Goal: Task Accomplishment & Management: Use online tool/utility

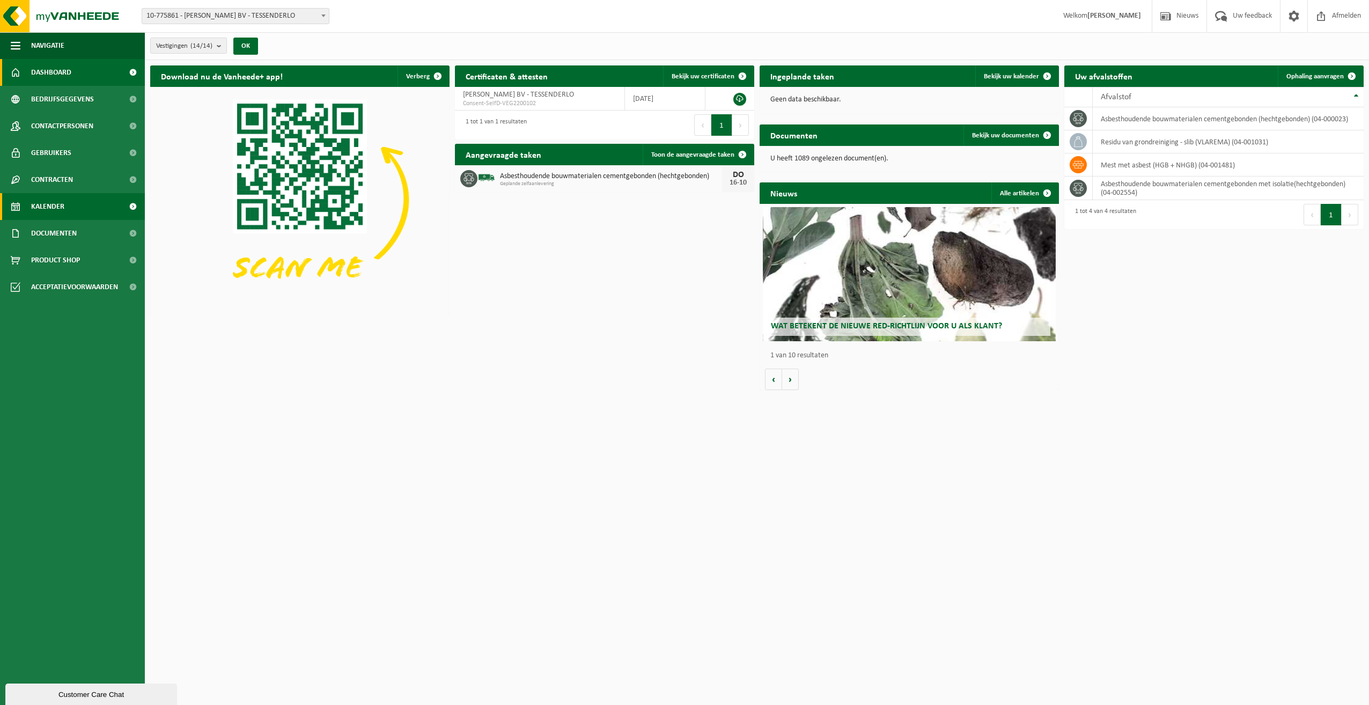
click at [55, 210] on span "Kalender" at bounding box center [47, 206] width 33 height 27
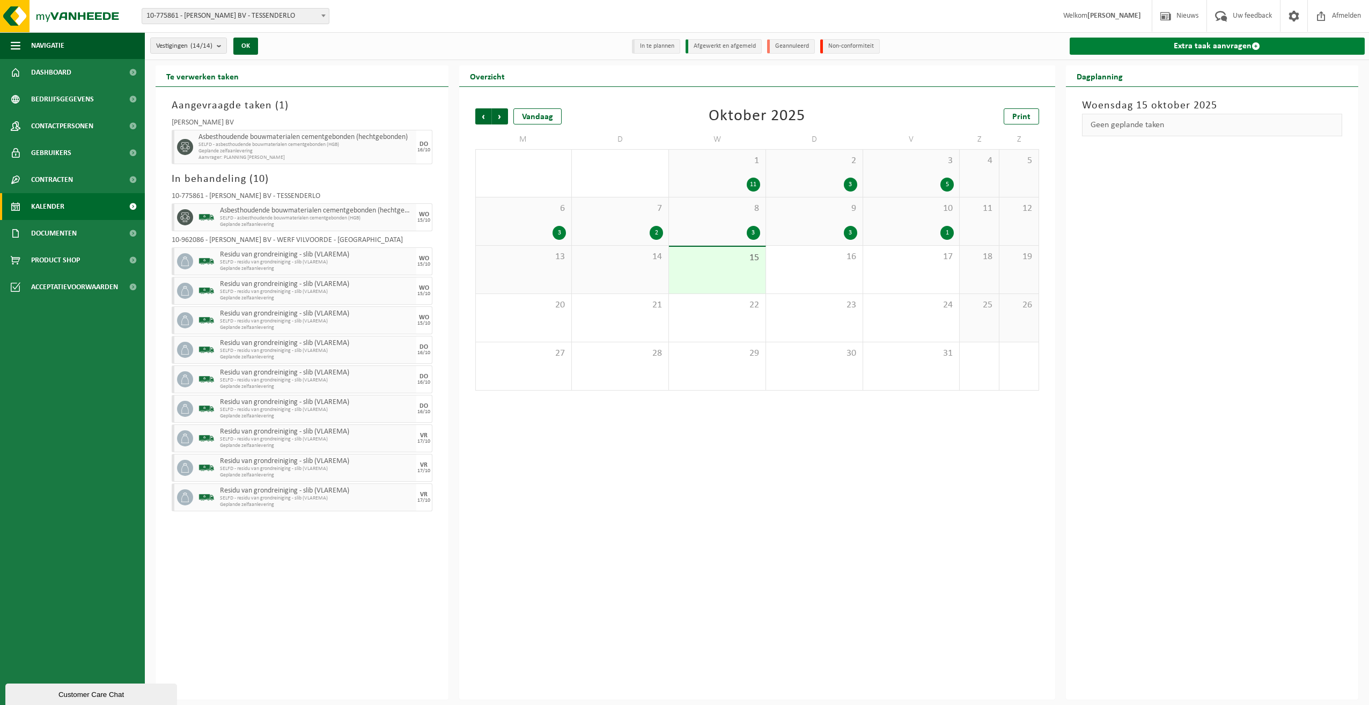
click at [1215, 47] on link "Extra taak aanvragen" at bounding box center [1218, 46] width 296 height 17
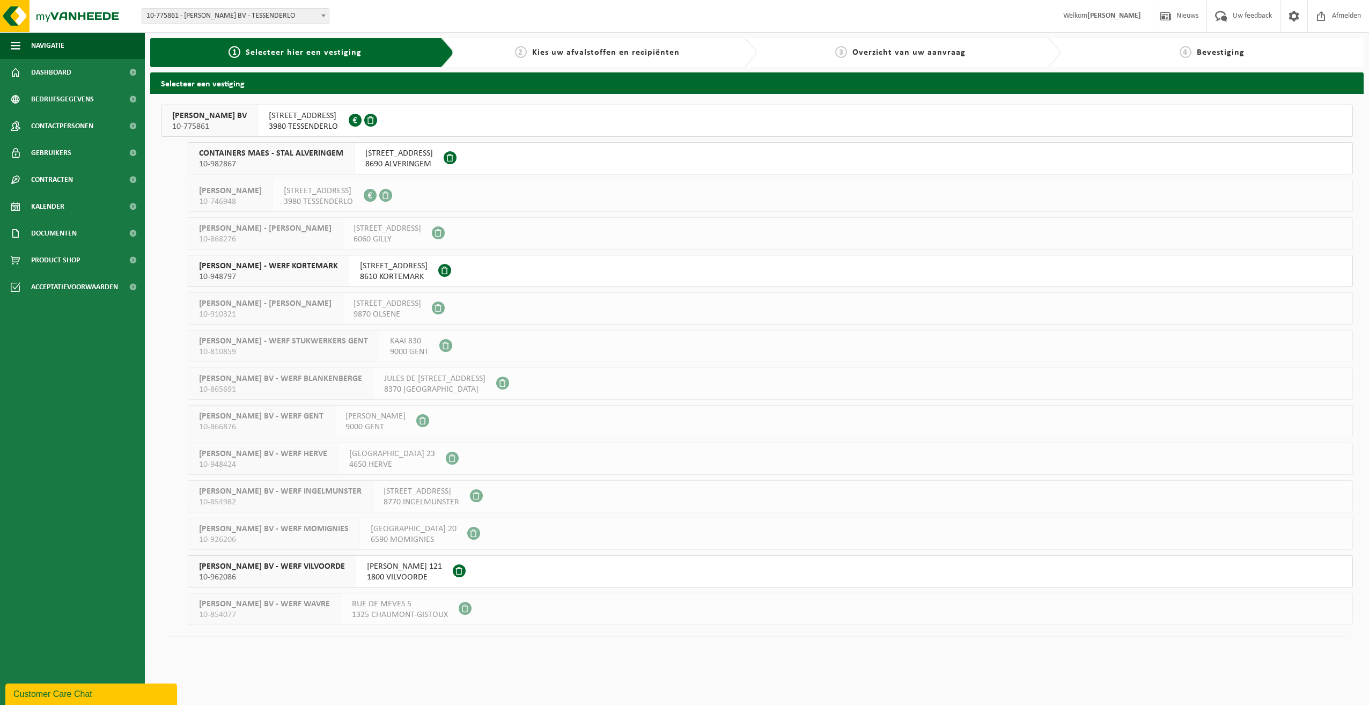
click at [248, 566] on span "[PERSON_NAME] BV - WERF VILVOORDE" at bounding box center [272, 566] width 146 height 11
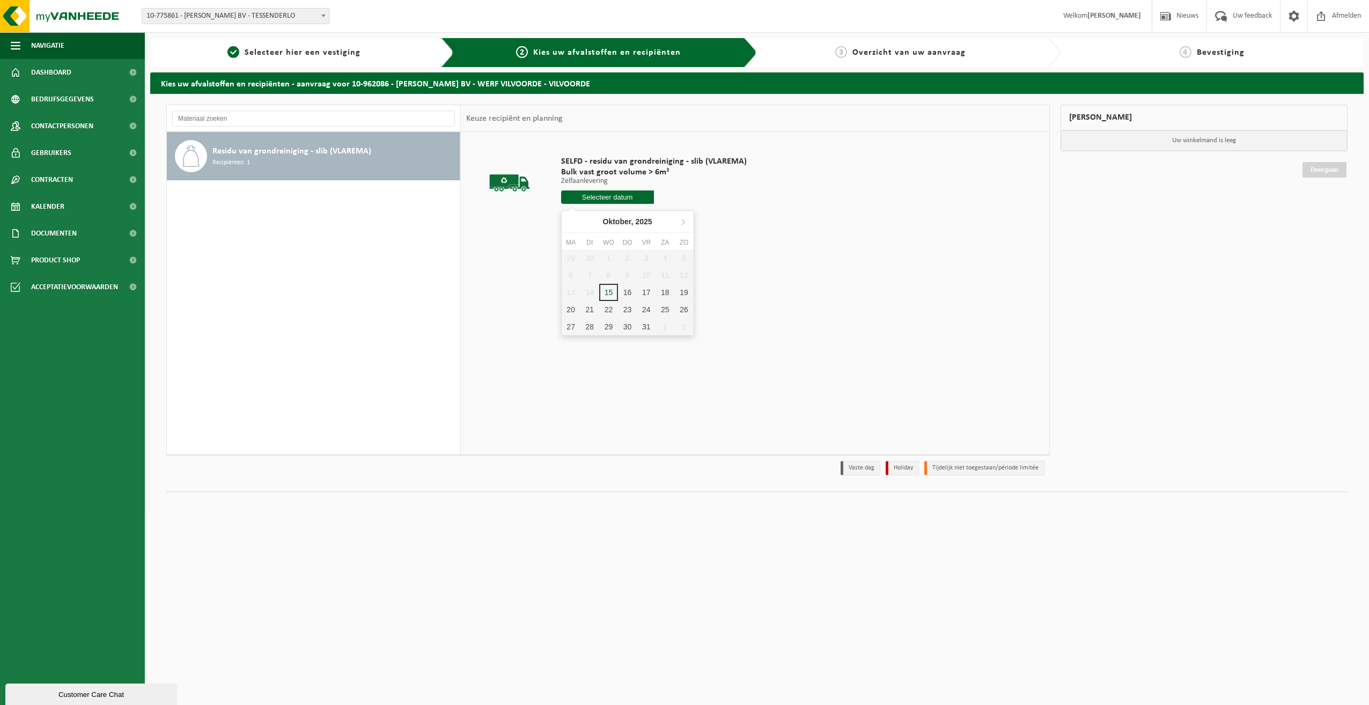
click at [613, 195] on input "text" at bounding box center [607, 197] width 93 height 13
click at [569, 313] on div "20" at bounding box center [571, 309] width 19 height 17
type input "Van 2025-10-20"
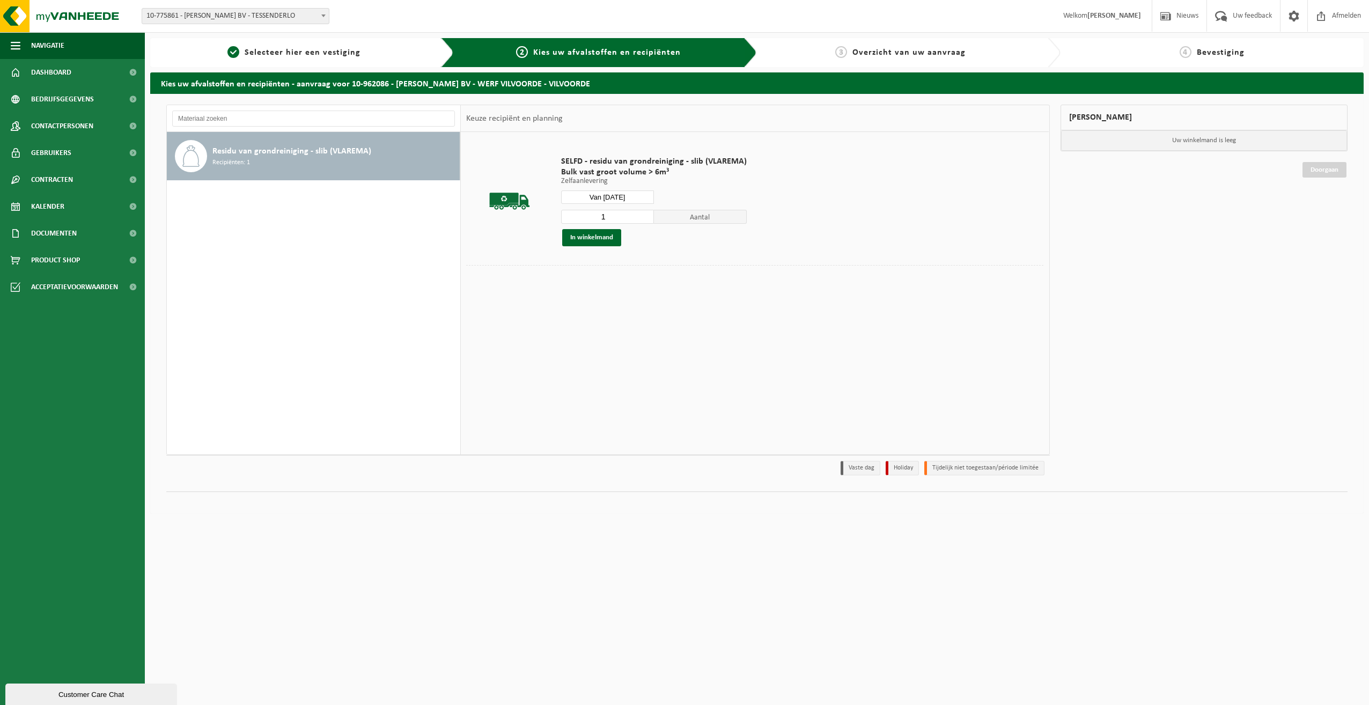
drag, startPoint x: 622, startPoint y: 217, endPoint x: 561, endPoint y: 215, distance: 61.7
click at [561, 217] on input "1" at bounding box center [607, 217] width 93 height 14
type input "5"
click at [584, 241] on button "In winkelmand" at bounding box center [591, 237] width 59 height 17
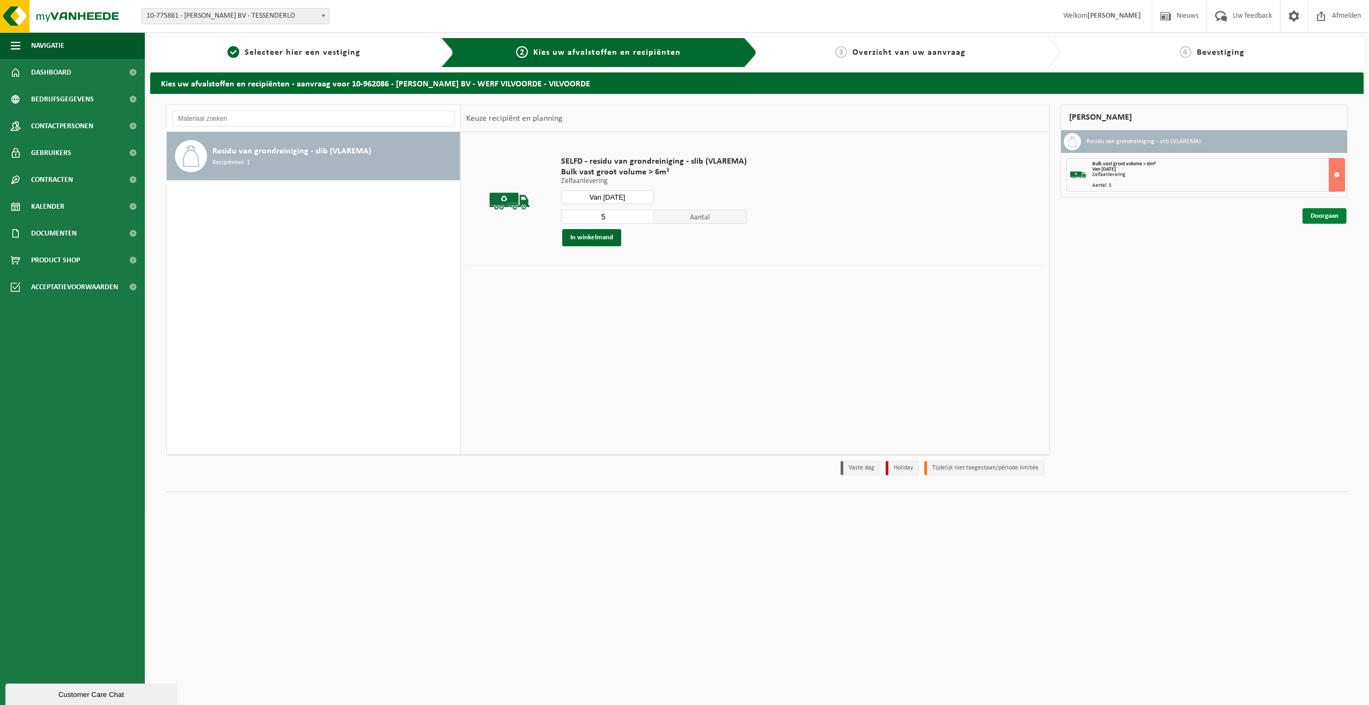
click at [1328, 213] on link "Doorgaan" at bounding box center [1325, 216] width 44 height 16
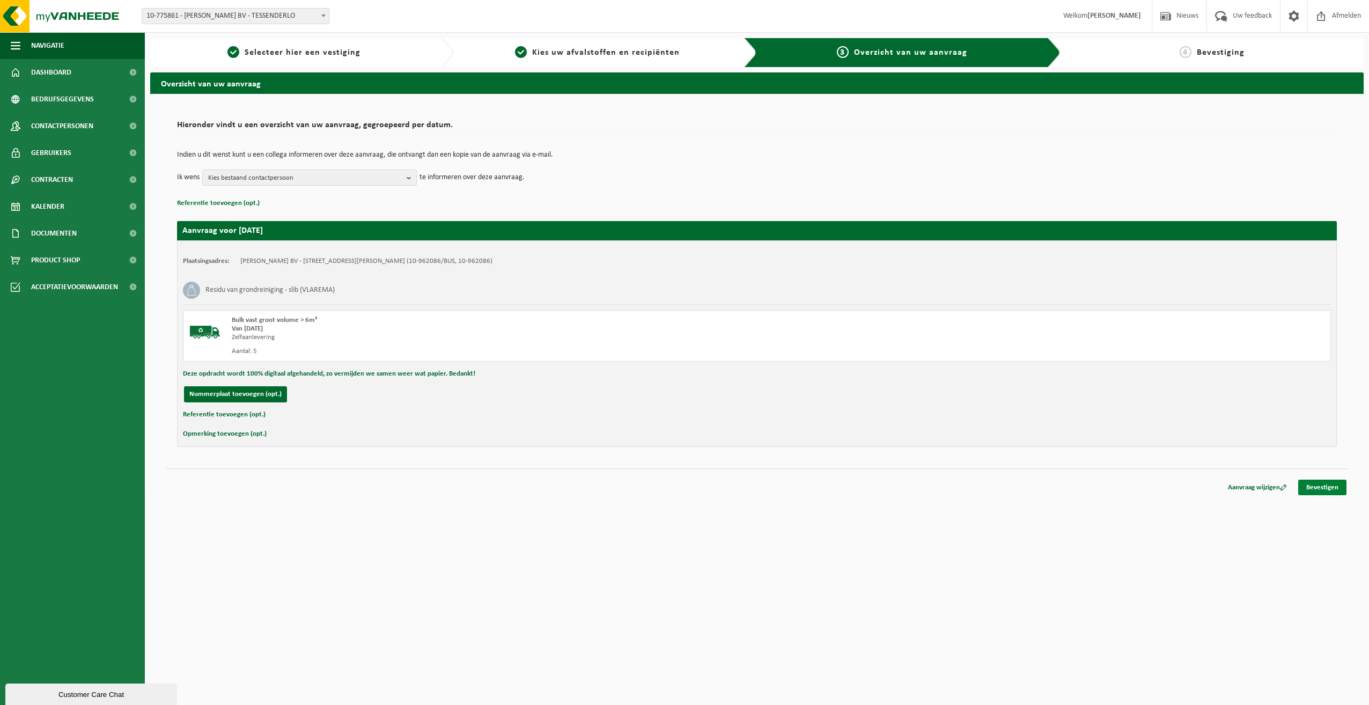
click at [1309, 483] on link "Bevestigen" at bounding box center [1323, 488] width 48 height 16
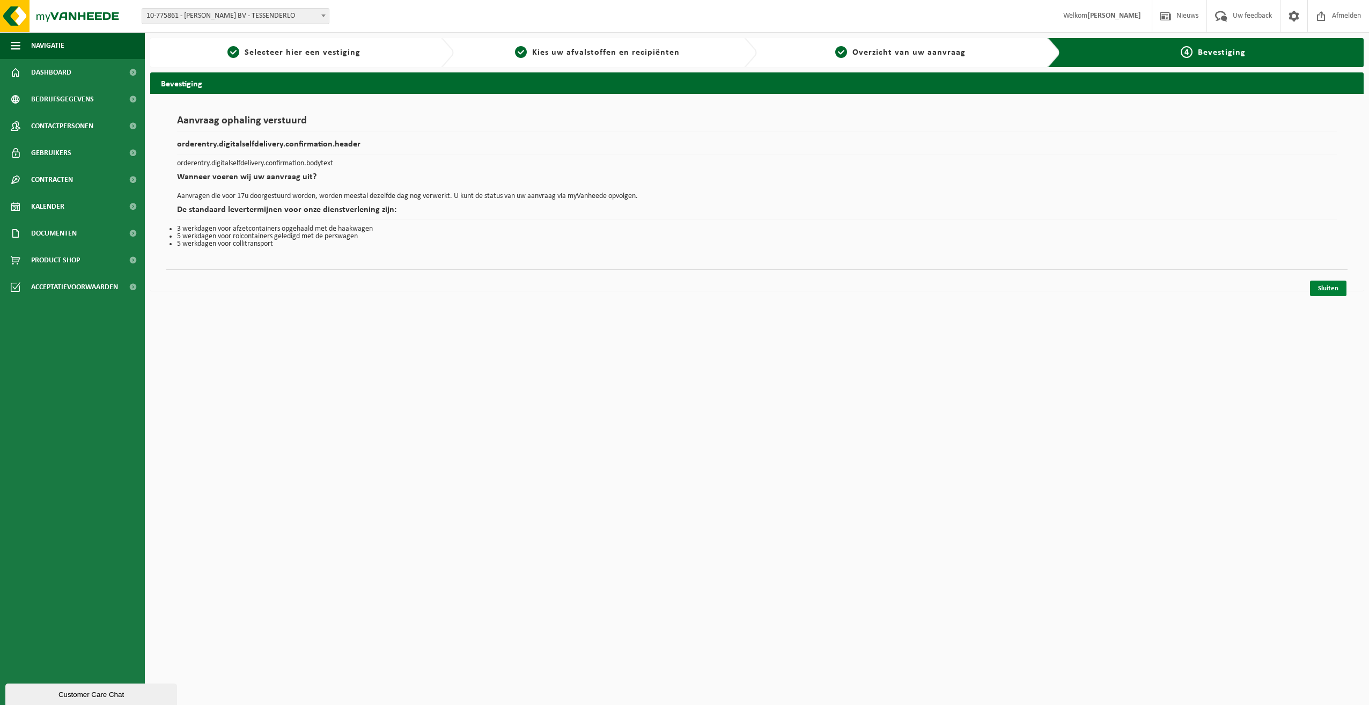
click at [1331, 292] on link "Sluiten" at bounding box center [1328, 289] width 36 height 16
